Goal: Task Accomplishment & Management: Manage account settings

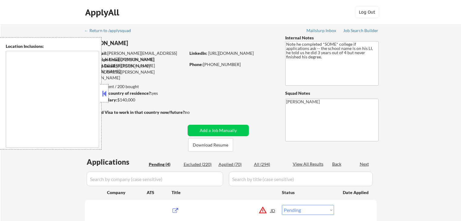
select select ""pending""
type textarea "remote"
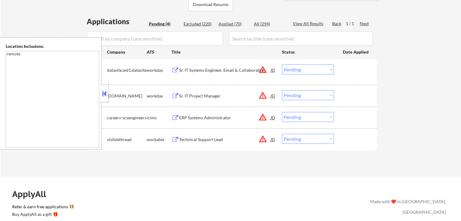
scroll to position [152, 0]
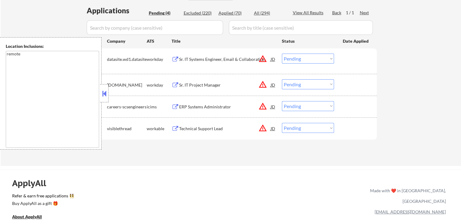
click at [186, 129] on div "Technical Support Lead" at bounding box center [225, 129] width 92 height 6
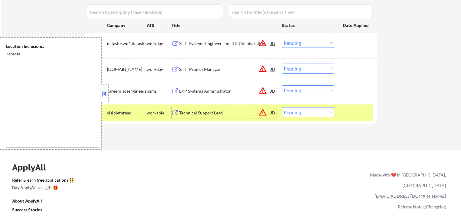
scroll to position [182, 0]
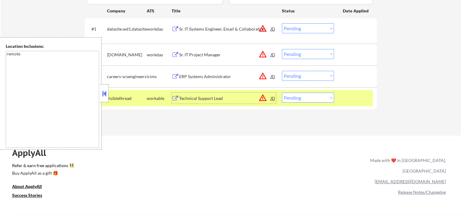
click at [309, 100] on select "Choose an option... Pending Applied Excluded (Questions) Excluded (Expired) Exc…" at bounding box center [308, 98] width 52 height 10
select select ""applied""
click at [282, 93] on select "Choose an option... Pending Applied Excluded (Questions) Excluded (Expired) Exc…" at bounding box center [308, 98] width 52 height 10
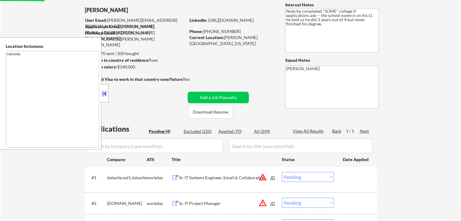
scroll to position [30, 0]
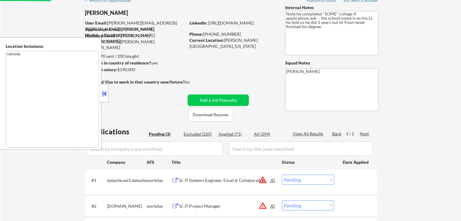
click at [102, 90] on button at bounding box center [104, 93] width 7 height 9
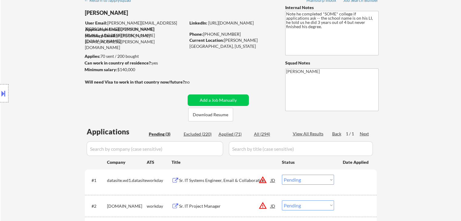
scroll to position [121, 0]
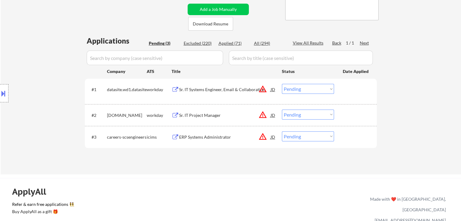
click at [193, 119] on div "Sr. IT Project Manager" at bounding box center [225, 115] width 92 height 11
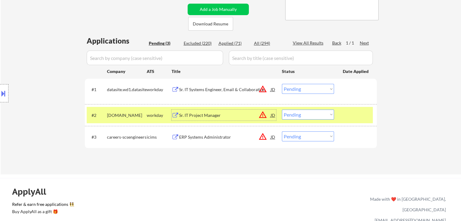
click at [208, 94] on div "Sr. IT Systems Engineer, Email & Collaboration" at bounding box center [225, 89] width 92 height 11
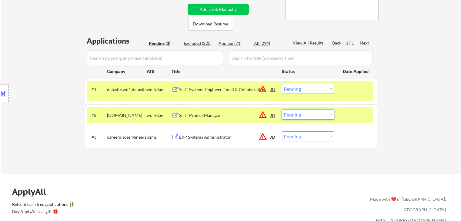
click at [310, 117] on select "Choose an option... Pending Applied Excluded (Questions) Excluded (Expired) Exc…" at bounding box center [308, 115] width 52 height 10
click at [282, 110] on select "Choose an option... Pending Applied Excluded (Questions) Excluded (Expired) Exc…" at bounding box center [308, 115] width 52 height 10
select select ""pending""
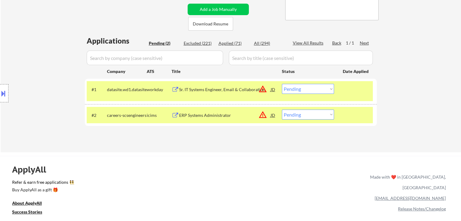
click at [205, 138] on div "Applications Pending (2) Excluded (221) Applied (71) All (294) View All Results…" at bounding box center [231, 88] width 292 height 105
click at [208, 113] on div "ERP Systems Administrator" at bounding box center [225, 116] width 92 height 6
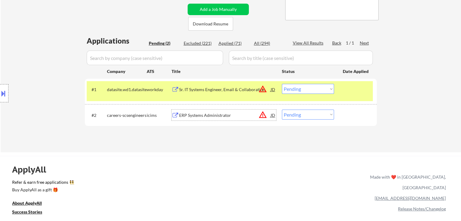
click at [290, 88] on select "Choose an option... Pending Applied Excluded (Questions) Excluded (Expired) Exc…" at bounding box center [308, 89] width 52 height 10
click at [282, 84] on select "Choose an option... Pending Applied Excluded (Questions) Excluded (Expired) Exc…" at bounding box center [308, 89] width 52 height 10
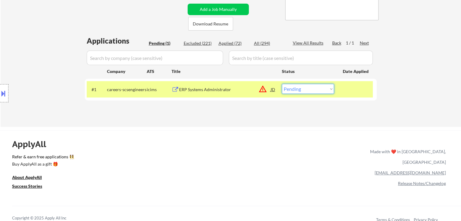
click at [318, 93] on select "Choose an option... Pending Applied Excluded (Questions) Excluded (Expired) Exc…" at bounding box center [308, 89] width 52 height 10
click at [282, 84] on select "Choose an option... Pending Applied Excluded (Questions) Excluded (Expired) Exc…" at bounding box center [308, 89] width 52 height 10
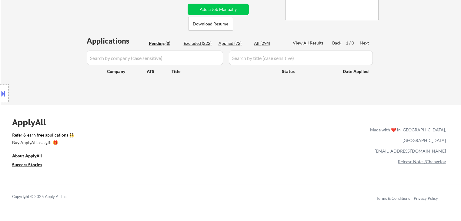
click at [233, 43] on div "Applied (72)" at bounding box center [234, 43] width 30 height 6
select select ""applied""
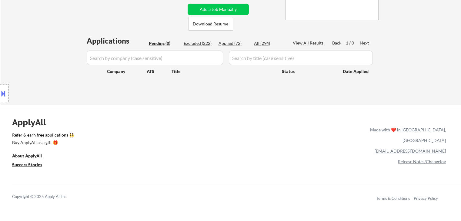
select select ""applied""
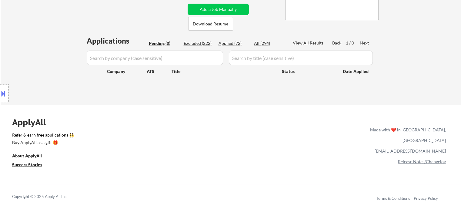
select select ""applied""
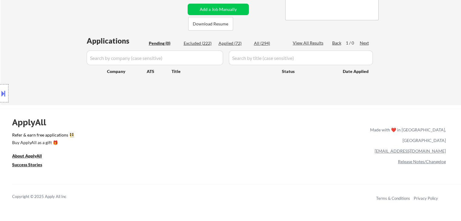
select select ""applied""
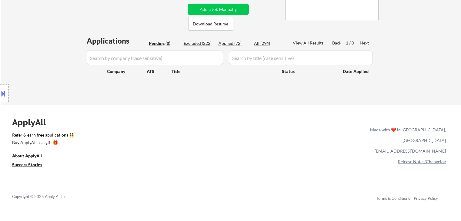
select select ""applied""
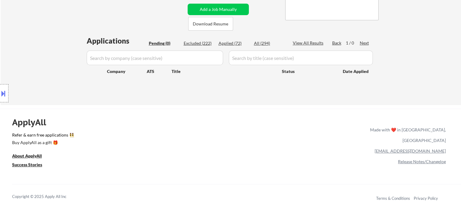
select select ""applied""
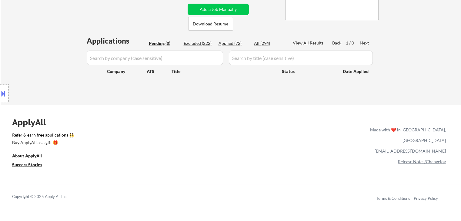
select select ""applied""
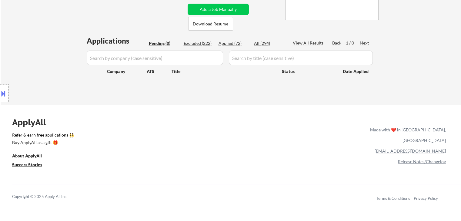
select select ""applied""
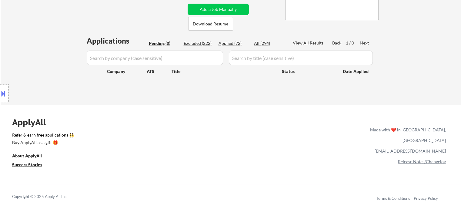
select select ""applied""
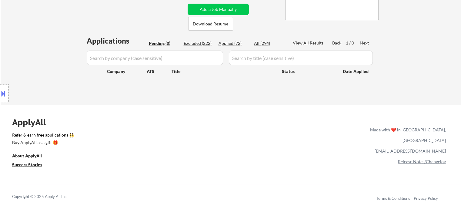
select select ""applied""
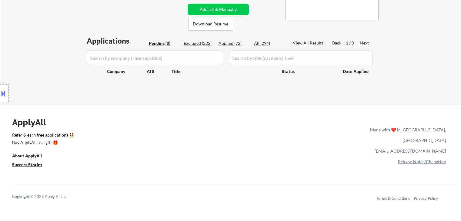
select select ""applied""
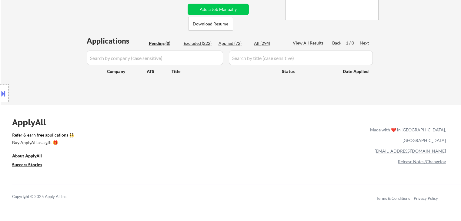
select select ""applied""
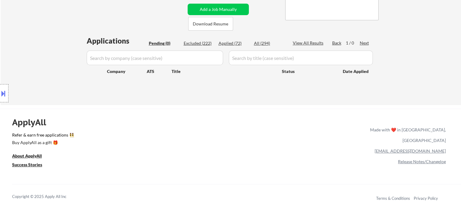
select select ""applied""
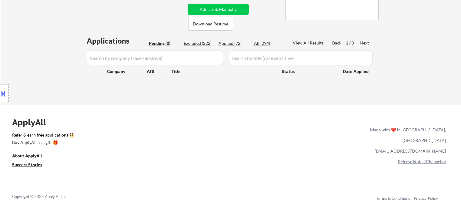
select select ""applied""
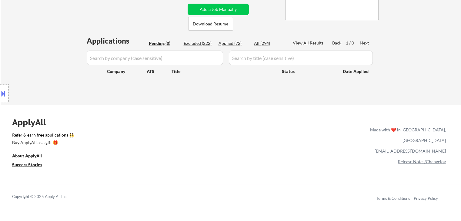
select select ""applied""
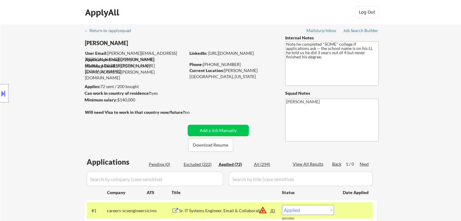
scroll to position [91, 0]
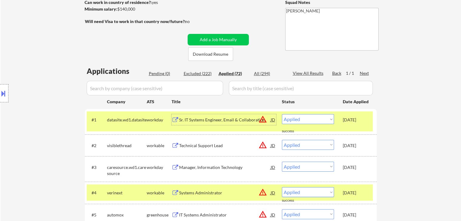
click at [237, 120] on div "Sr. IT Systems Engineer, Email & Collaboration" at bounding box center [225, 120] width 92 height 6
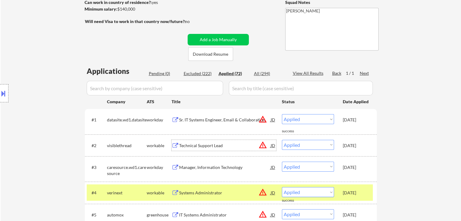
click at [211, 147] on div "Technical Support Lead" at bounding box center [225, 146] width 92 height 6
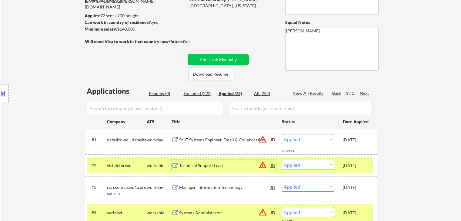
scroll to position [61, 0]
